Goal: Task Accomplishment & Management: Manage account settings

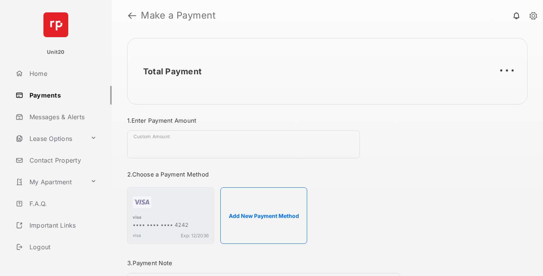
click at [60, 95] on link "Payments" at bounding box center [61, 95] width 99 height 19
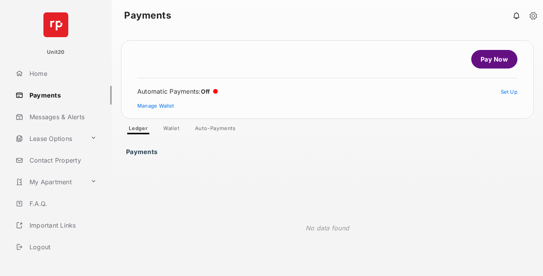
click at [215, 130] on link "Auto-Payments" at bounding box center [215, 129] width 53 height 9
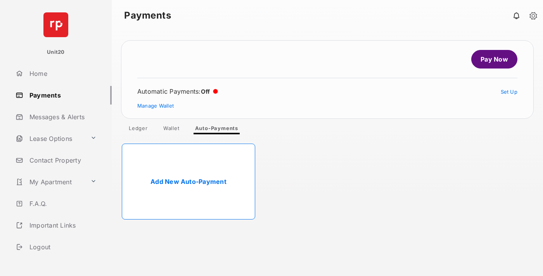
click at [188, 182] on link "Add New Auto-Payment" at bounding box center [188, 182] width 133 height 76
